Goal: Task Accomplishment & Management: Complete application form

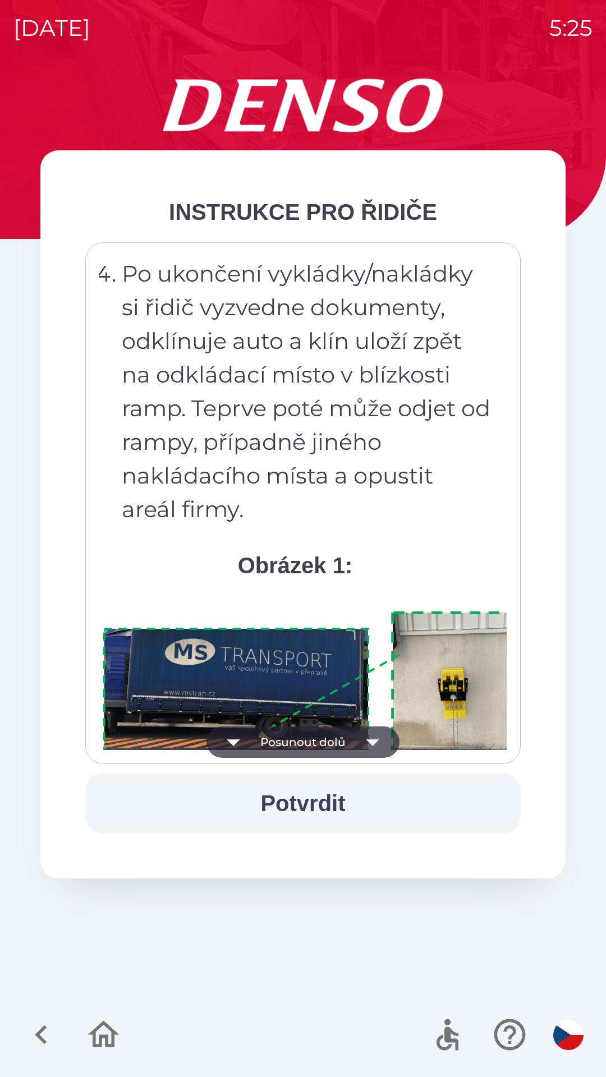
scroll to position [6304, 0]
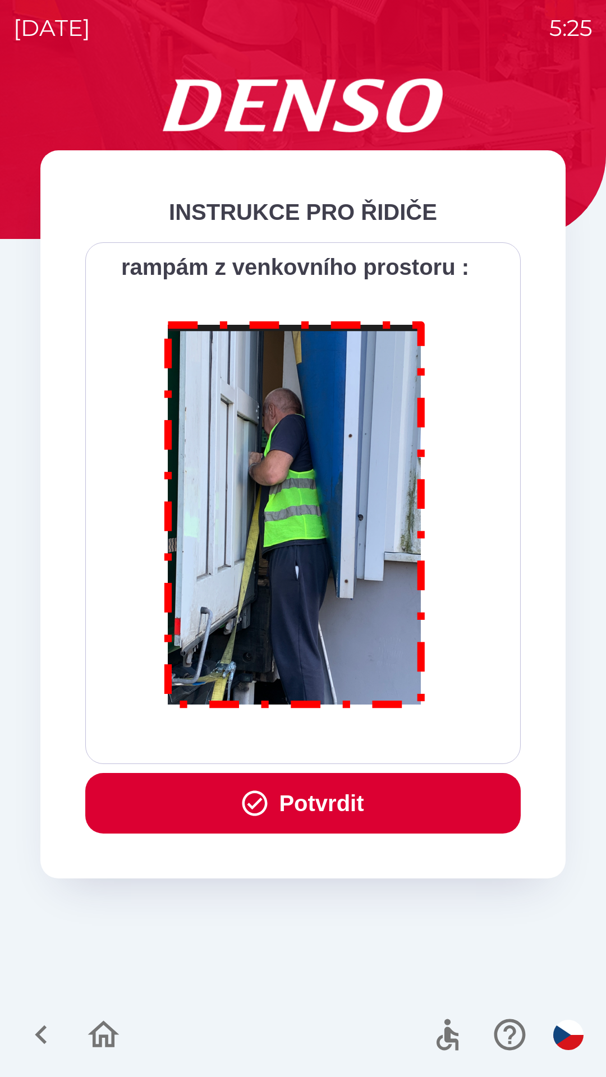
click at [283, 807] on button "Potvrdit" at bounding box center [302, 803] width 435 height 61
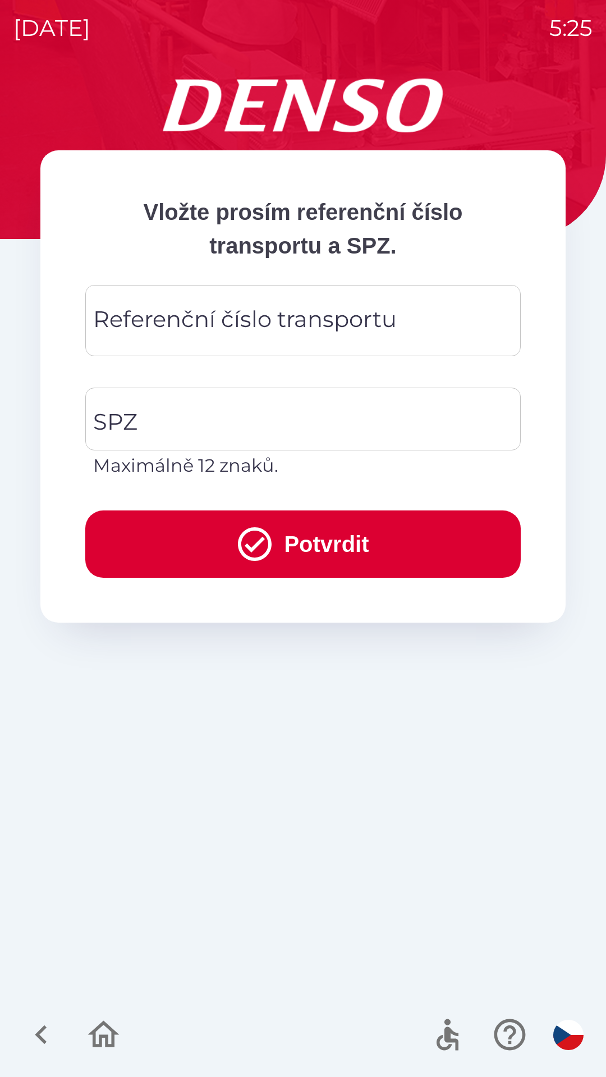
click at [154, 311] on div "Referenční číslo transportu Referenční číslo transportu" at bounding box center [302, 320] width 435 height 71
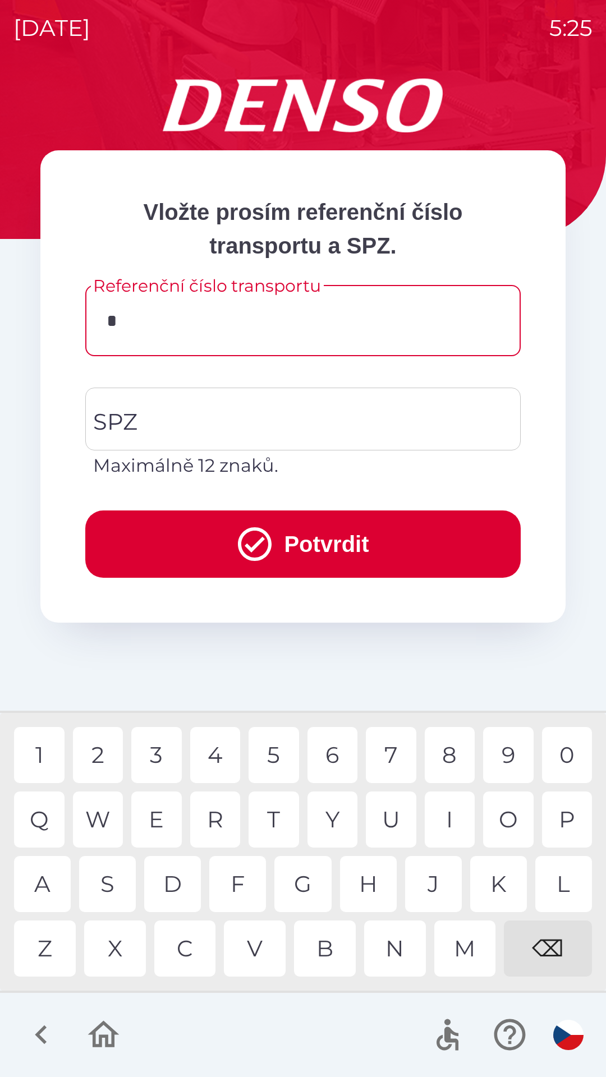
click at [496, 886] on div "K" at bounding box center [498, 884] width 57 height 56
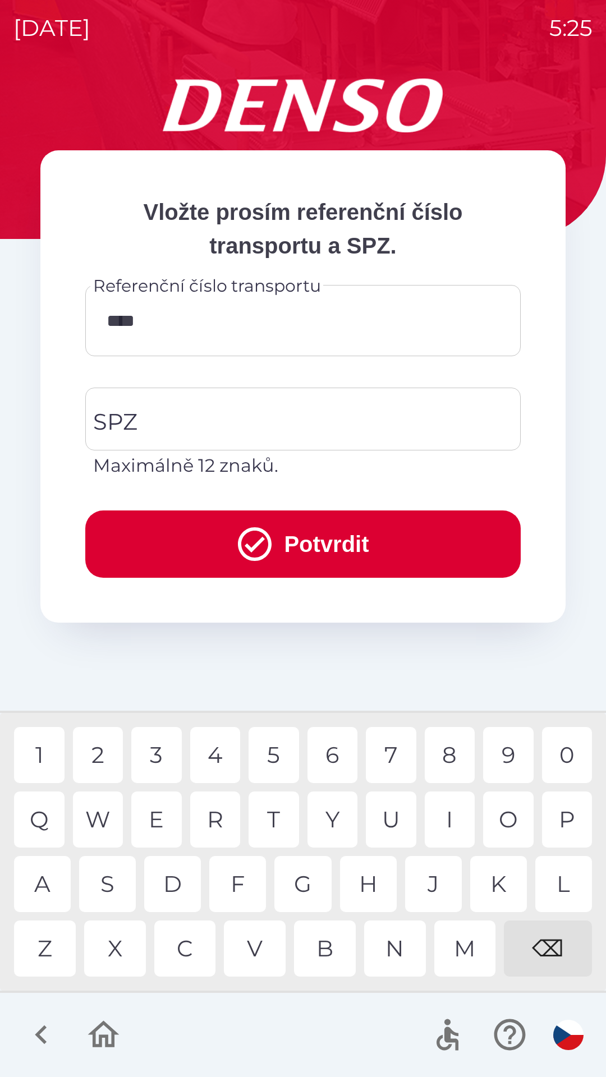
click at [217, 755] on div "4" at bounding box center [215, 755] width 50 height 56
click at [562, 751] on div "0" at bounding box center [567, 755] width 50 height 56
type input "******"
click at [158, 409] on input "SPZ" at bounding box center [294, 419] width 408 height 53
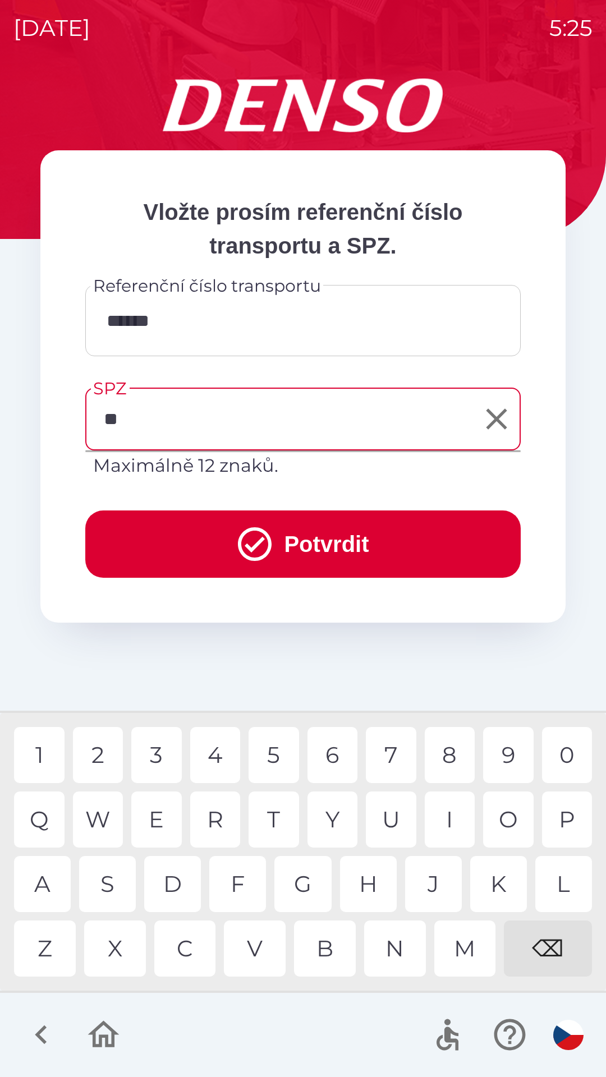
click at [118, 887] on div "S" at bounding box center [107, 884] width 57 height 56
click at [471, 949] on div "M" at bounding box center [465, 949] width 62 height 56
type input "*******"
click at [85, 765] on div "2" at bounding box center [98, 755] width 50 height 56
click at [172, 523] on button "Potvrdit" at bounding box center [302, 543] width 435 height 67
